Goal: Find specific page/section: Find specific page/section

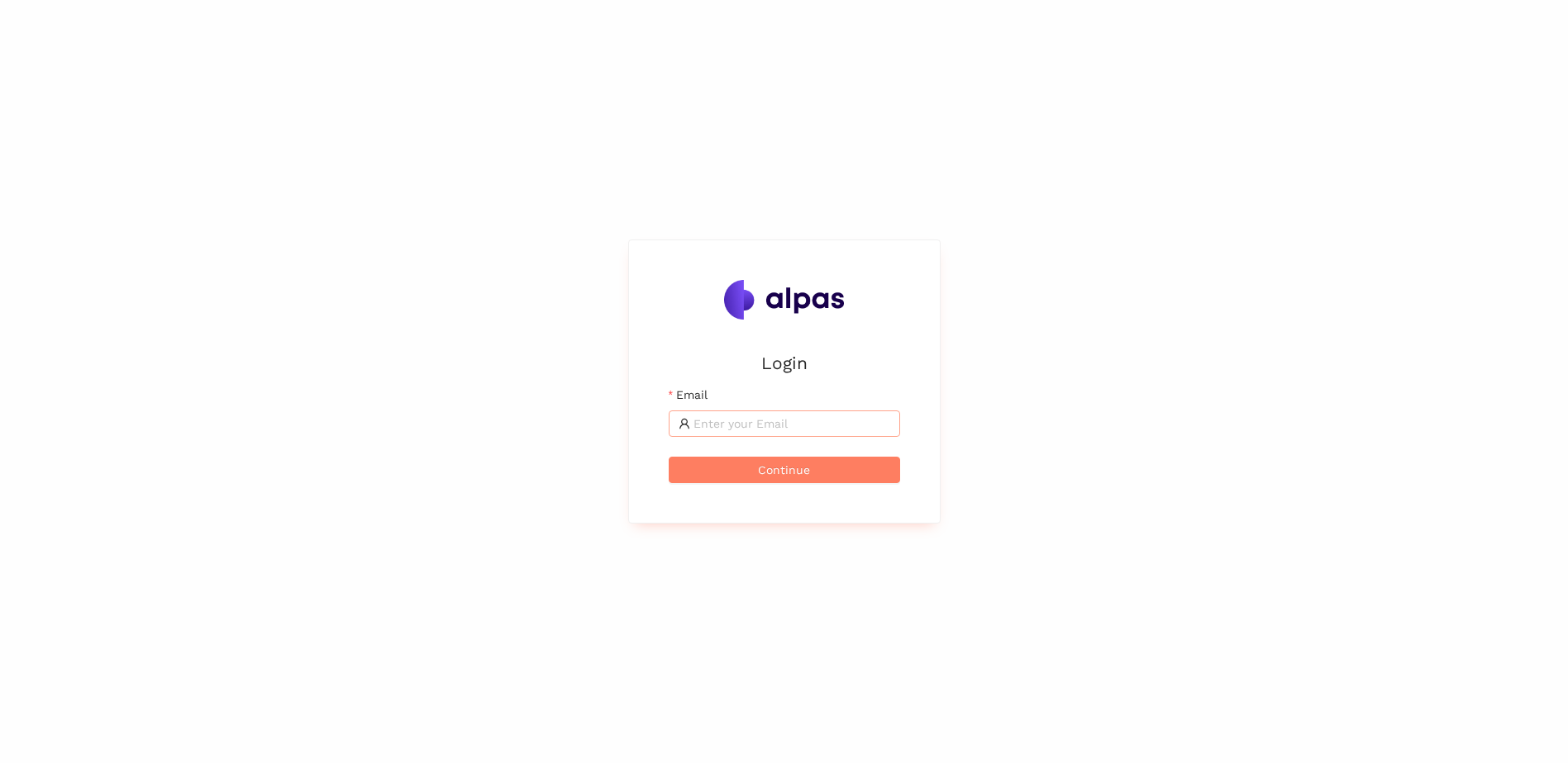
click at [736, 427] on input "Email" at bounding box center [792, 424] width 196 height 19
type input "sebastian.schmidt@avl.com"
click at [748, 469] on button "Continue" at bounding box center [784, 470] width 232 height 26
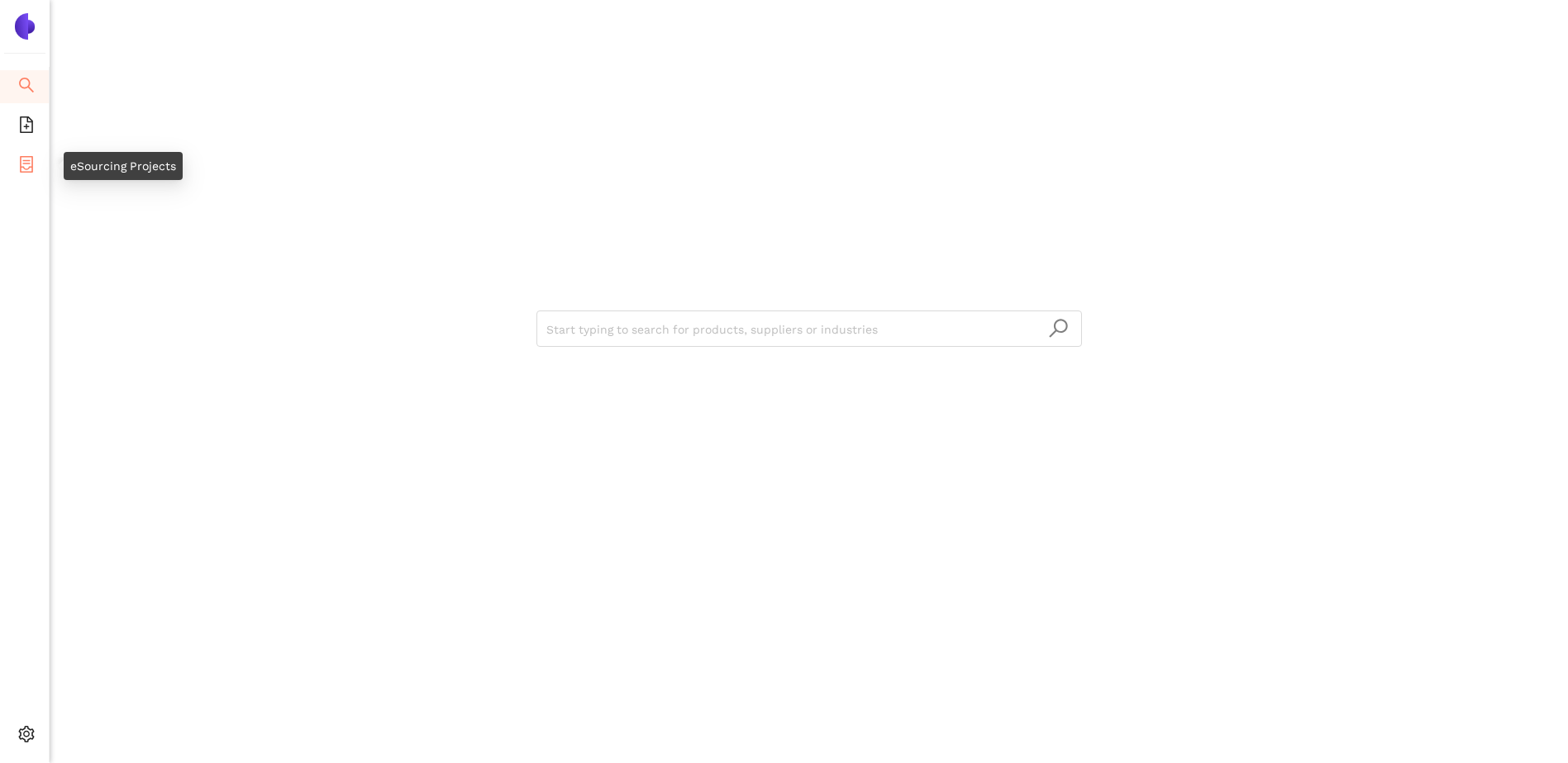
click at [19, 160] on icon "container" at bounding box center [26, 164] width 17 height 17
